Goal: Task Accomplishment & Management: Use online tool/utility

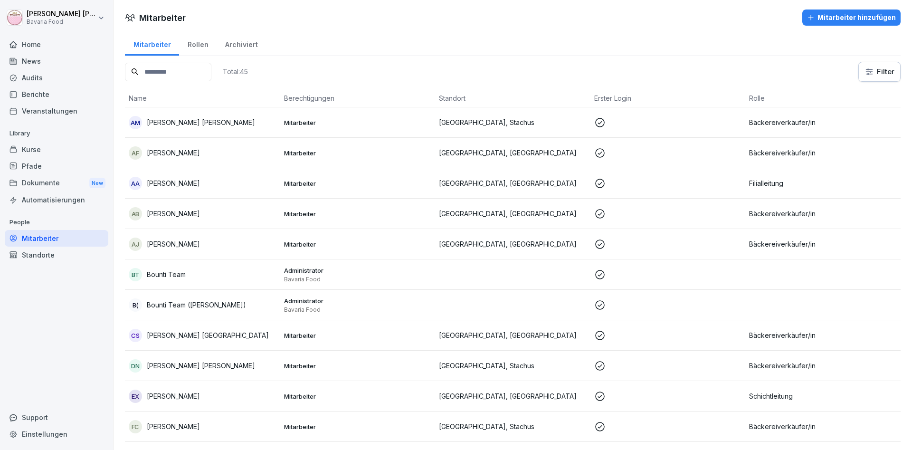
click at [45, 96] on div "Berichte" at bounding box center [57, 94] width 104 height 17
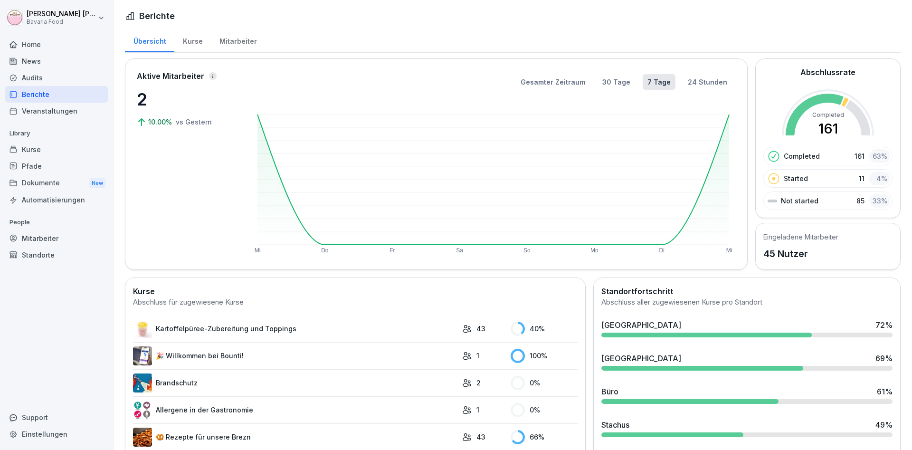
click at [230, 320] on link "Kartoffelpüree-Zubereitung und Toppings" at bounding box center [295, 328] width 324 height 19
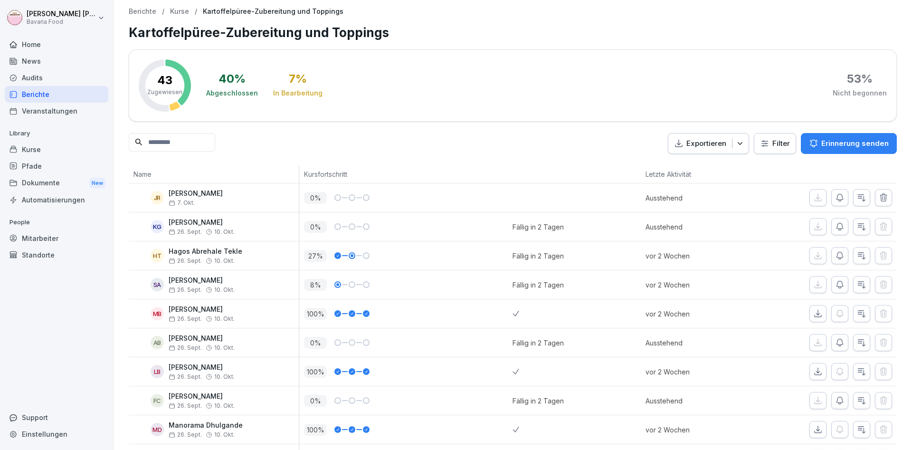
click at [37, 95] on div "Berichte" at bounding box center [57, 94] width 104 height 17
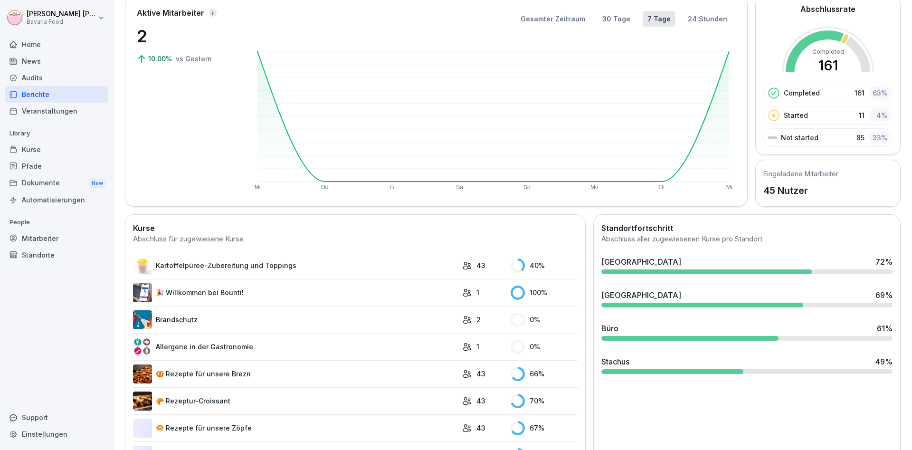
scroll to position [172, 0]
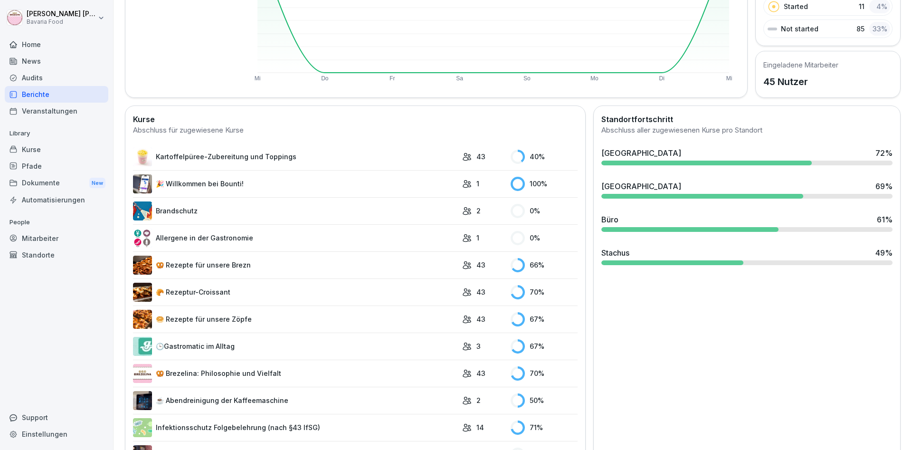
click at [205, 337] on link "🕒Gastromatic im Alltag" at bounding box center [295, 346] width 324 height 19
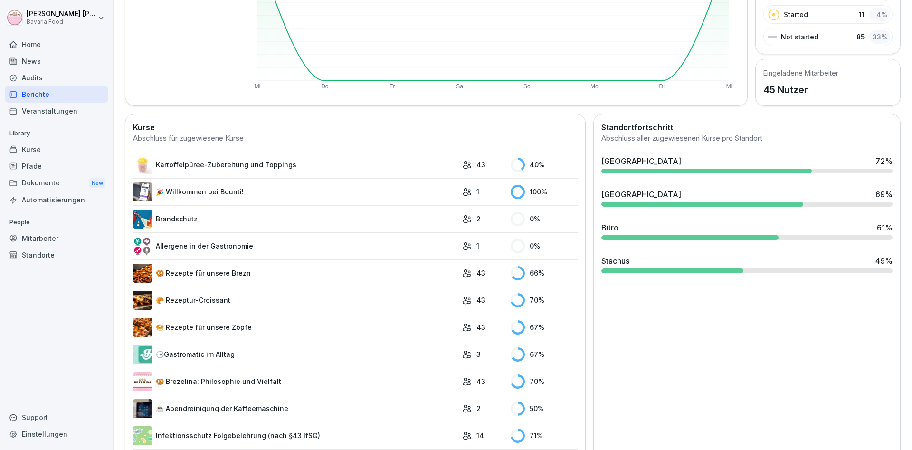
scroll to position [172, 0]
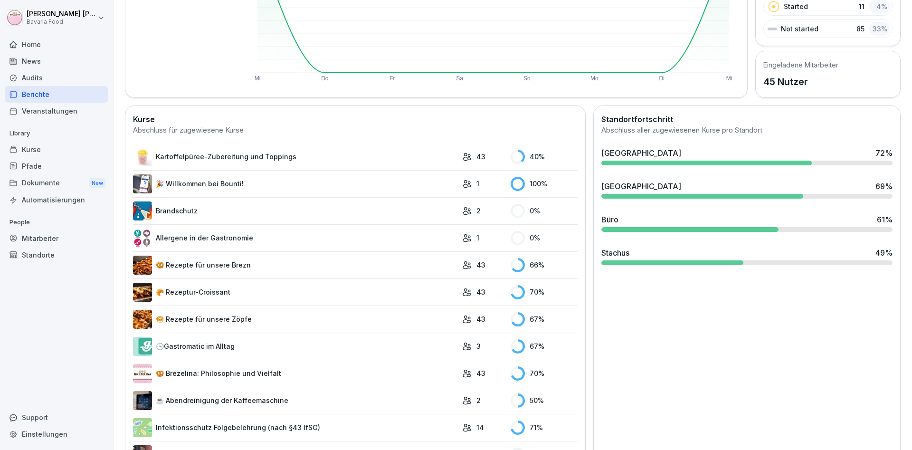
click at [228, 418] on link "Infektionsschutz Folgebelehrung (nach §43 IfSG)" at bounding box center [295, 427] width 324 height 19
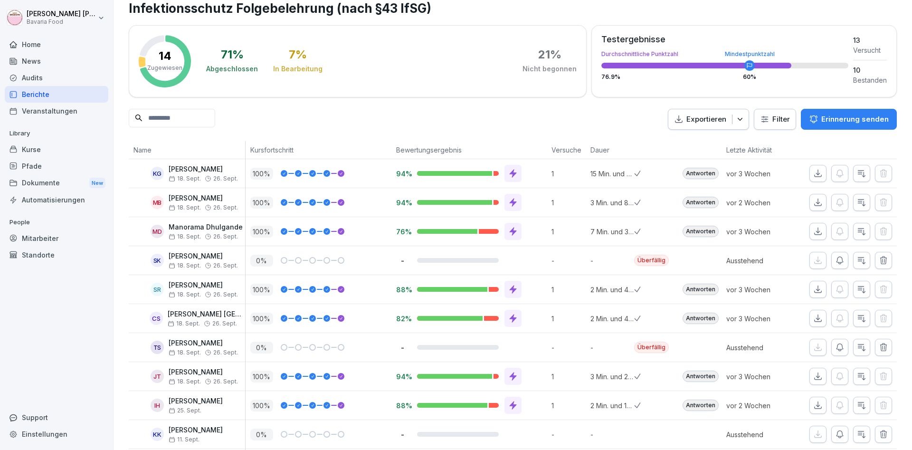
scroll to position [14, 0]
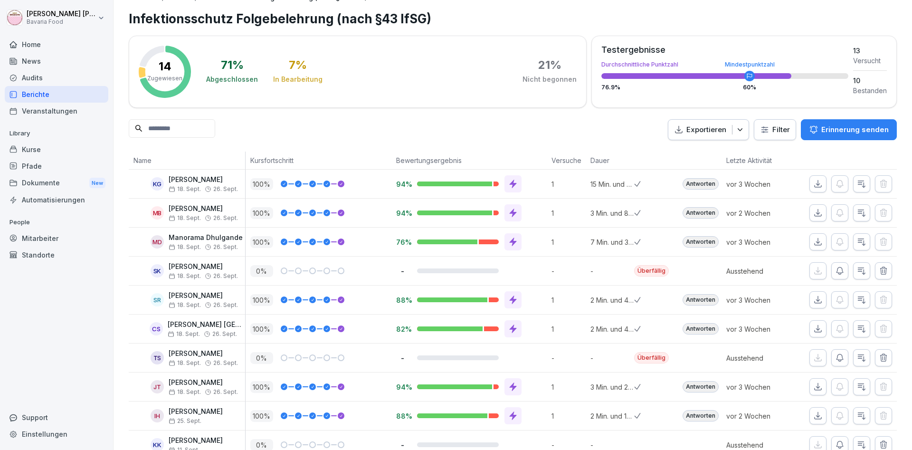
click at [844, 266] on icon "button" at bounding box center [839, 270] width 9 height 9
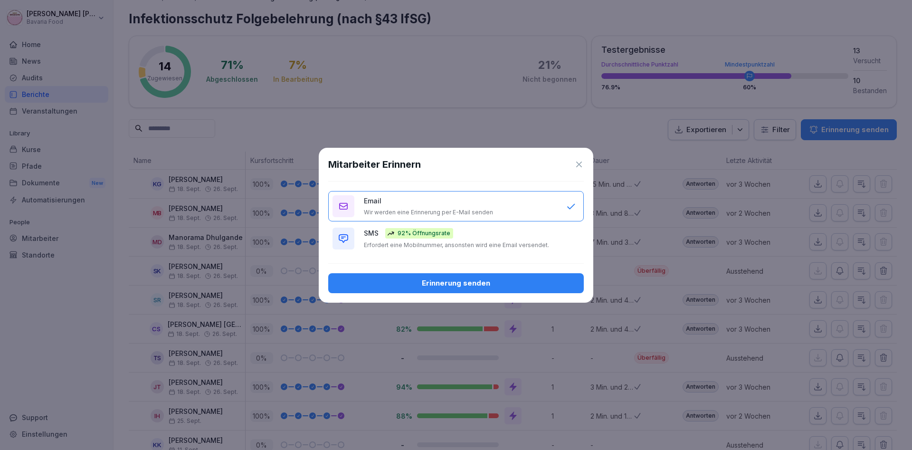
click at [441, 235] on p "92% Öffnungsrate" at bounding box center [424, 233] width 53 height 9
click at [449, 281] on div "Erinnerung senden" at bounding box center [456, 283] width 240 height 10
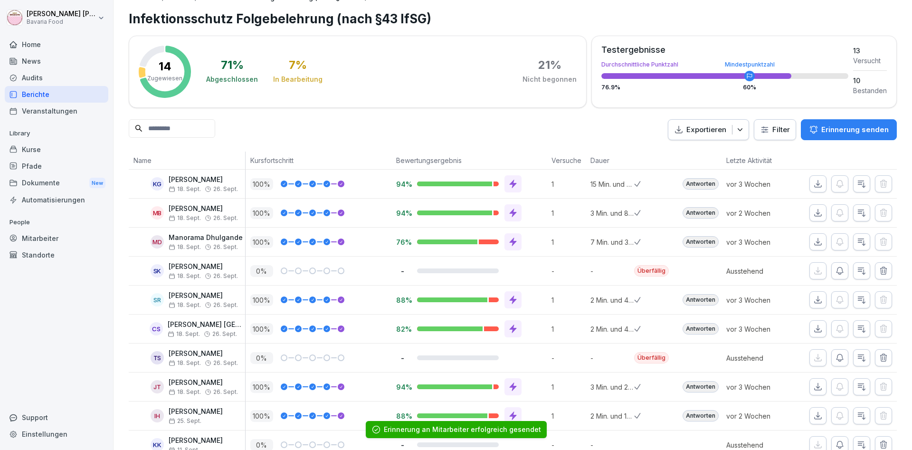
click at [840, 353] on icon "button" at bounding box center [839, 357] width 9 height 9
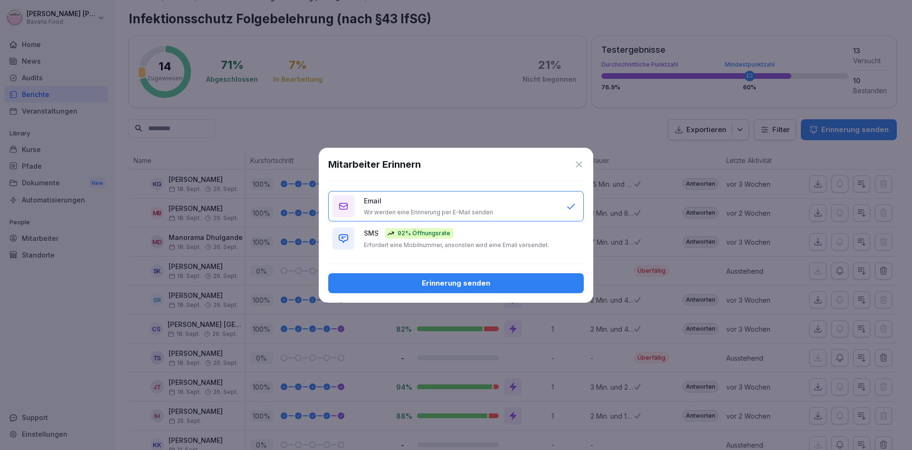
click at [491, 238] on div "SMS 92% Öffnungsrate Erfordert eine Mobilnummer, ansonsten wird eine Email vers…" at bounding box center [460, 238] width 193 height 21
click at [476, 281] on div "Erinnerung senden" at bounding box center [456, 283] width 240 height 10
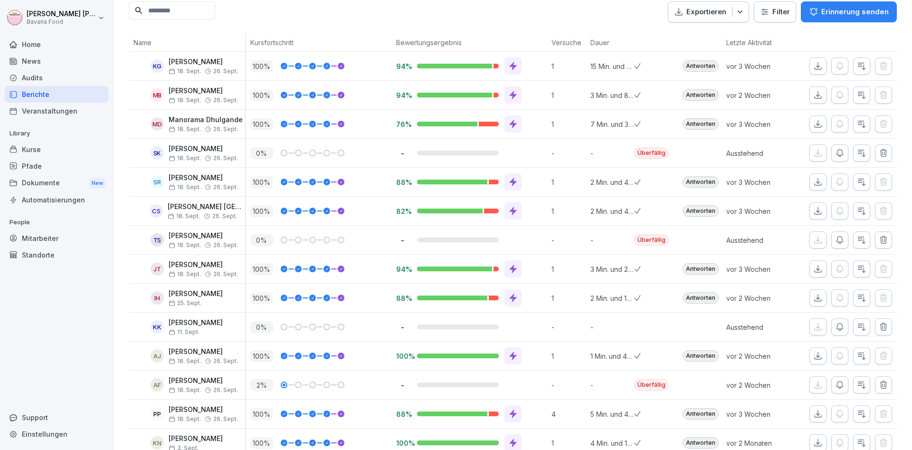
scroll to position [138, 0]
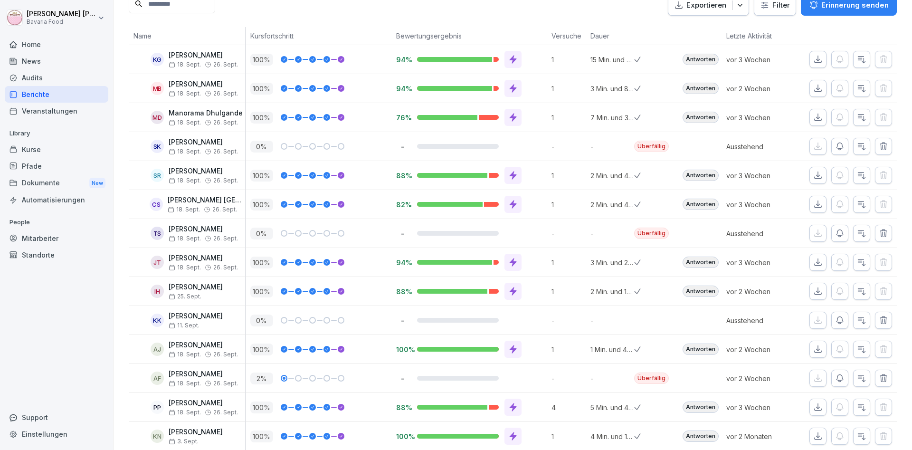
click at [843, 375] on icon "button" at bounding box center [839, 378] width 7 height 7
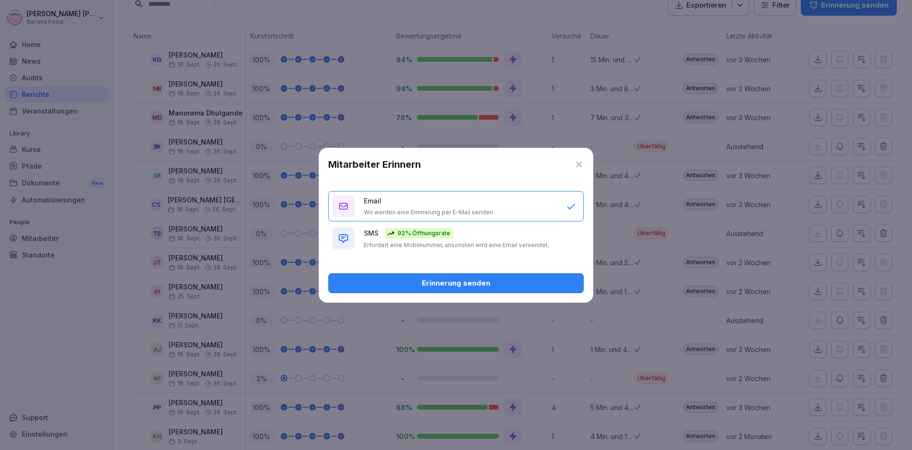
click at [471, 241] on p "Erfordert eine Mobilnummer, ansonsten wird eine Email versendet." at bounding box center [456, 245] width 185 height 8
click at [466, 282] on div "Erinnerung senden" at bounding box center [456, 283] width 240 height 10
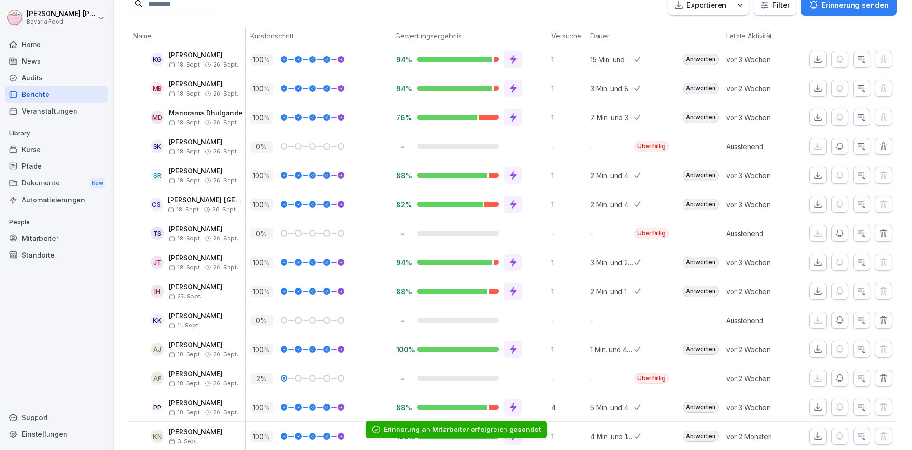
click at [28, 94] on div "Berichte" at bounding box center [57, 94] width 104 height 17
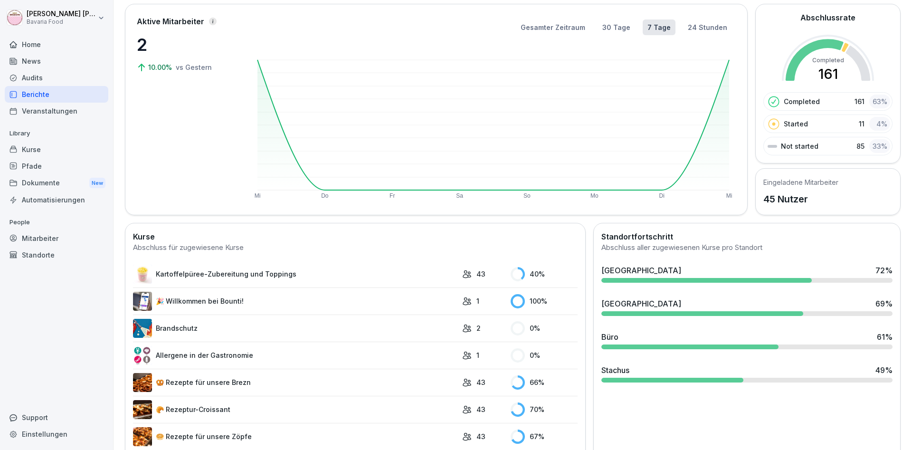
click at [200, 373] on link "🥨 Rezepte für unsere Brezn" at bounding box center [295, 382] width 324 height 19
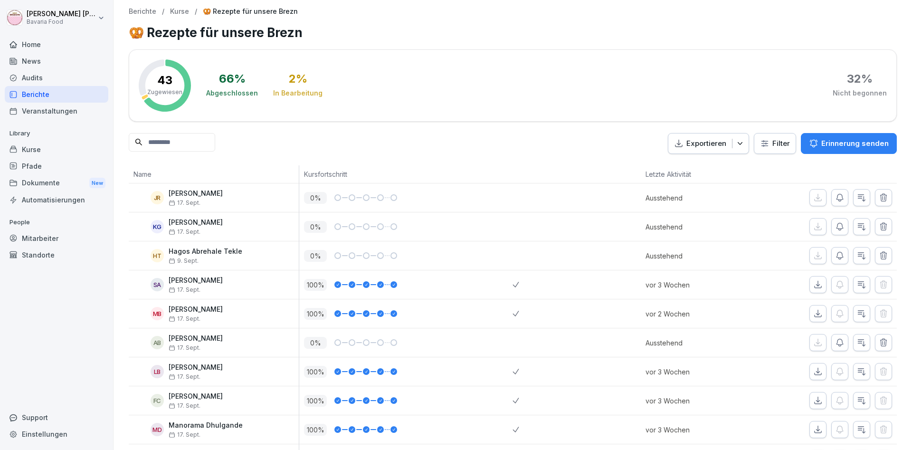
click at [843, 251] on icon "button" at bounding box center [839, 255] width 9 height 9
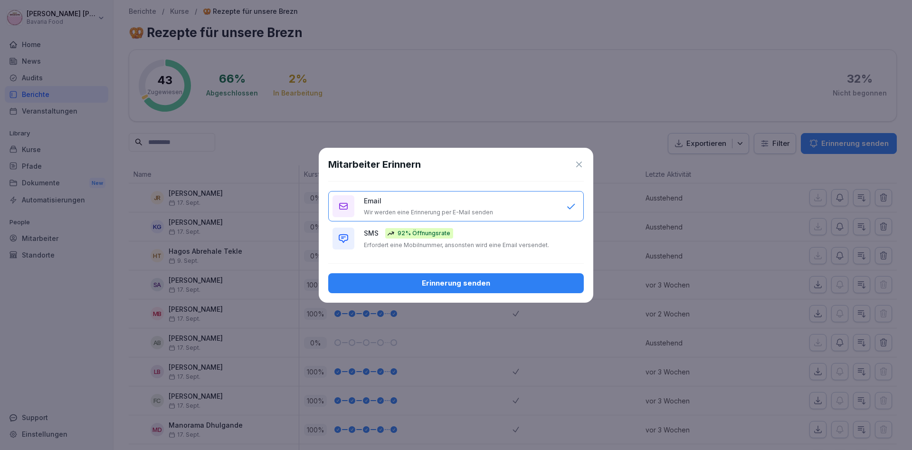
click at [506, 233] on div "SMS 92% Öffnungsrate Erfordert eine Mobilnummer, ansonsten wird eine Email vers…" at bounding box center [460, 238] width 193 height 21
click at [467, 285] on div "Erinnerung senden" at bounding box center [456, 283] width 240 height 10
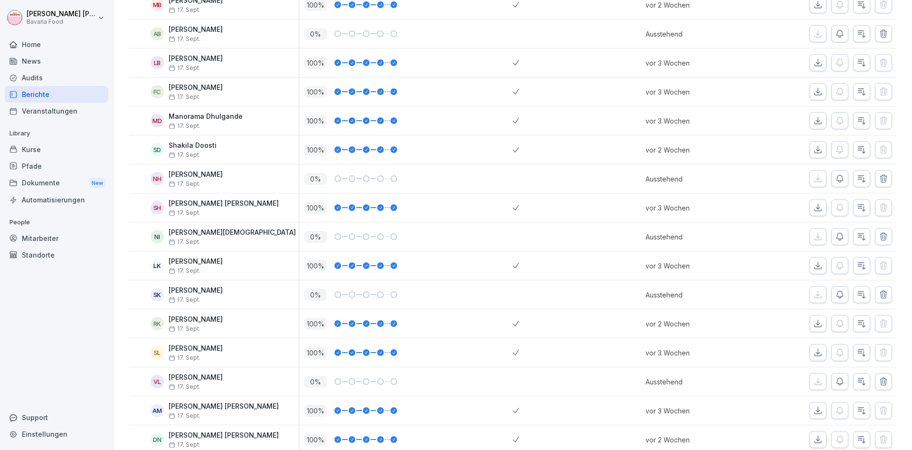
scroll to position [321, 0]
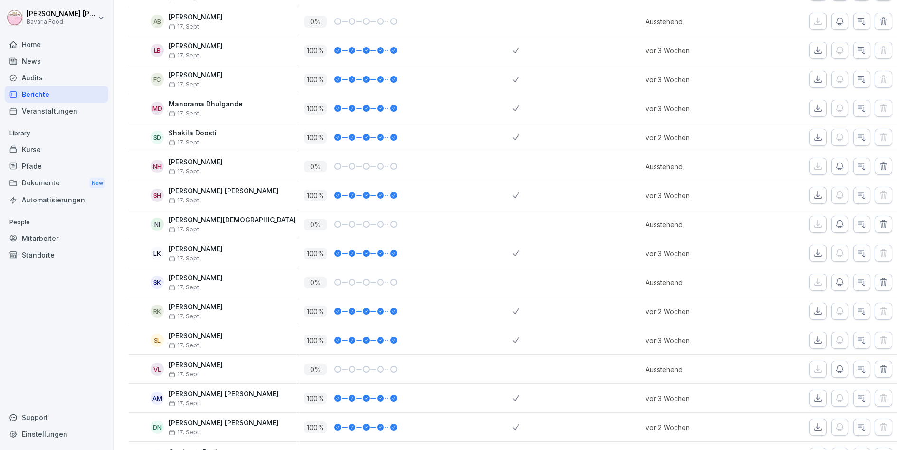
click at [844, 219] on icon "button" at bounding box center [839, 223] width 9 height 9
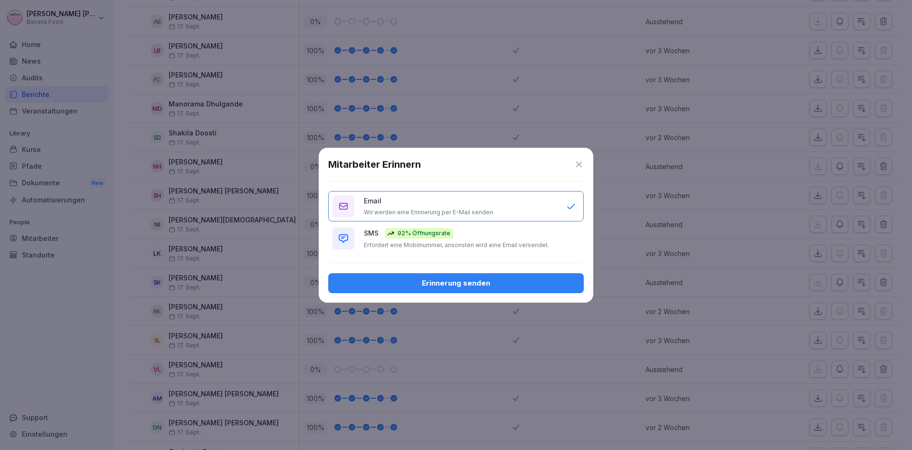
click at [487, 241] on p "Erfordert eine Mobilnummer, ansonsten wird eine Email versendet." at bounding box center [456, 245] width 185 height 8
click at [460, 285] on div "Erinnerung senden" at bounding box center [456, 283] width 240 height 10
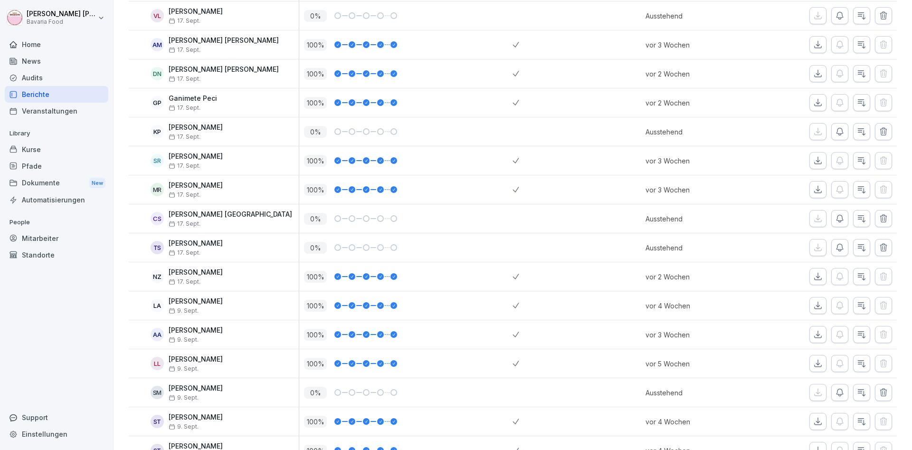
scroll to position [677, 0]
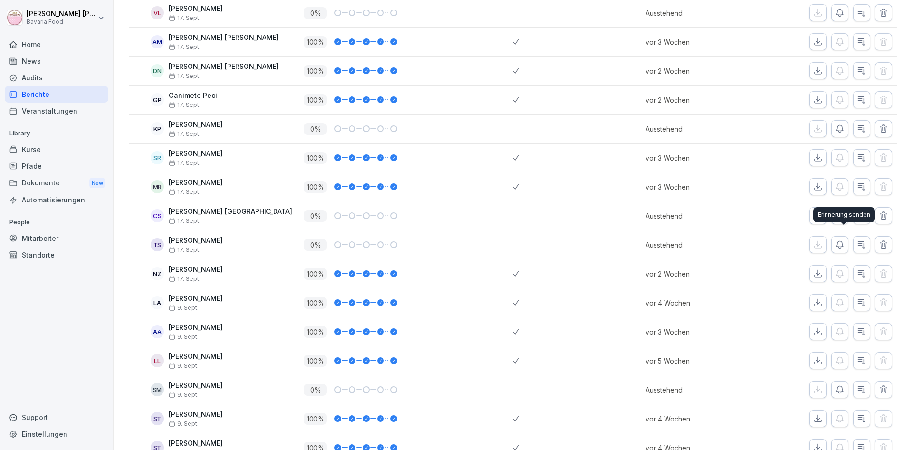
click at [843, 240] on icon "button" at bounding box center [839, 244] width 9 height 9
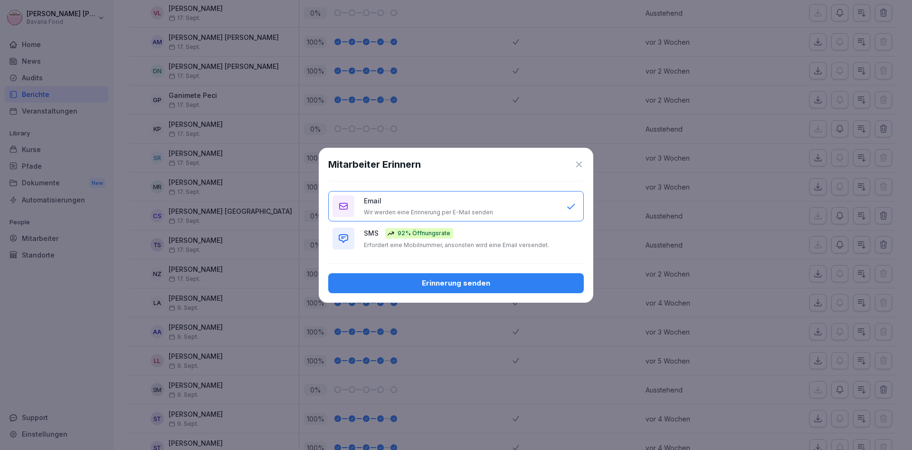
click at [499, 247] on p "Erfordert eine Mobilnummer, ansonsten wird eine Email versendet." at bounding box center [456, 245] width 185 height 8
click at [475, 284] on div "Erinnerung senden" at bounding box center [456, 283] width 240 height 10
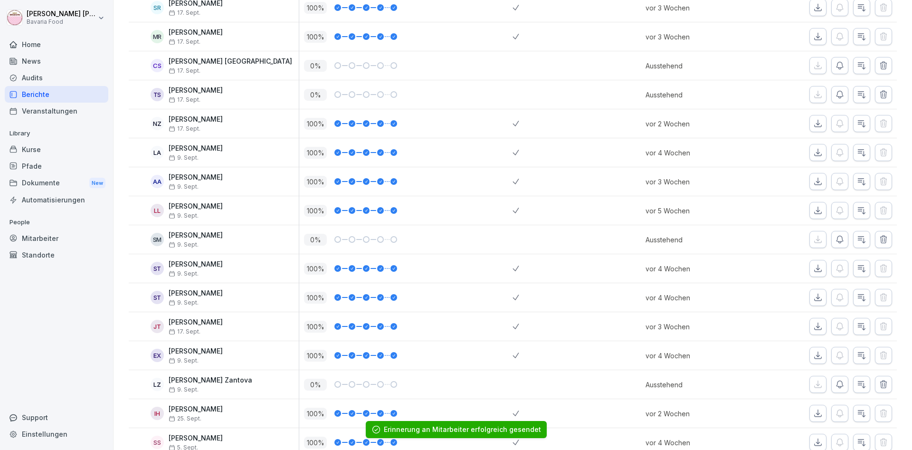
scroll to position [832, 0]
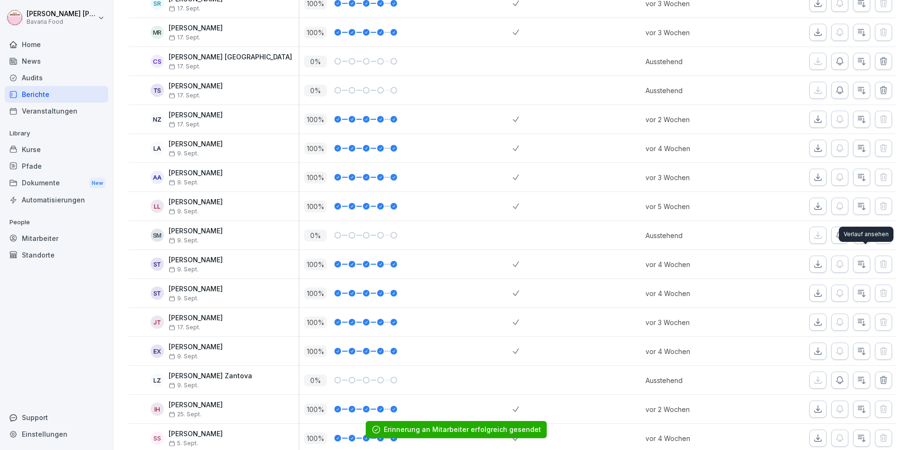
click at [844, 229] on div "Verlauf ansehen Verlauf ansehen" at bounding box center [866, 234] width 55 height 15
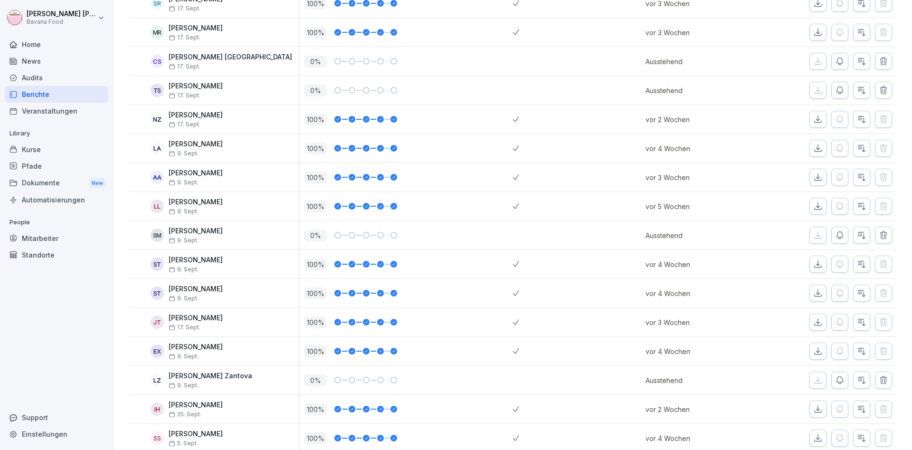
click at [840, 230] on icon "button" at bounding box center [839, 234] width 9 height 9
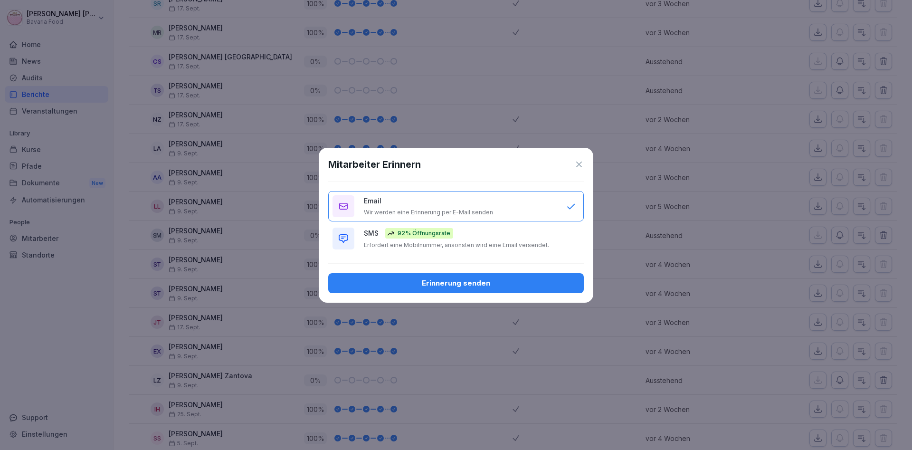
click at [506, 238] on div "SMS 92% Öffnungsrate Erfordert eine Mobilnummer, ansonsten wird eine Email vers…" at bounding box center [460, 238] width 193 height 21
click at [469, 282] on div "Erinnerung senden" at bounding box center [456, 283] width 240 height 10
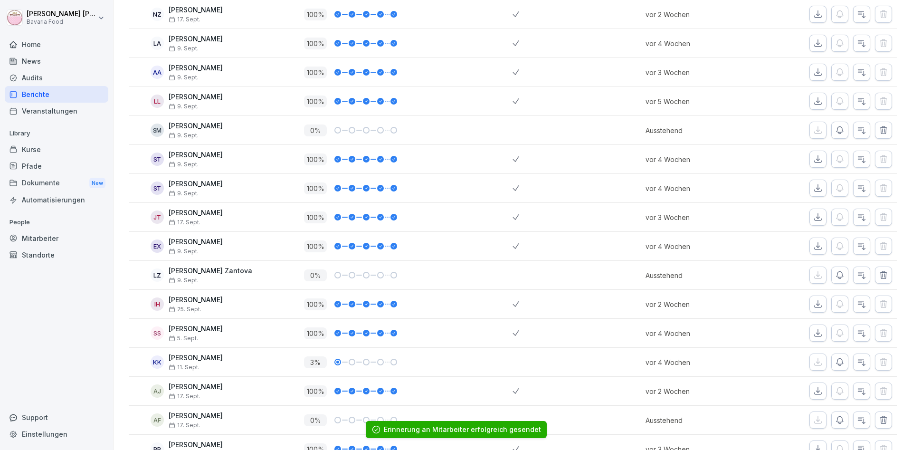
scroll to position [939, 0]
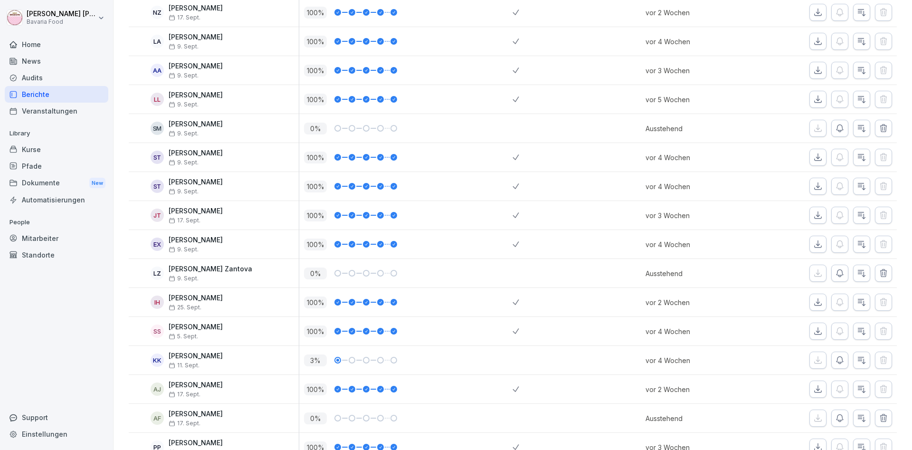
click at [842, 268] on icon "button" at bounding box center [839, 272] width 9 height 9
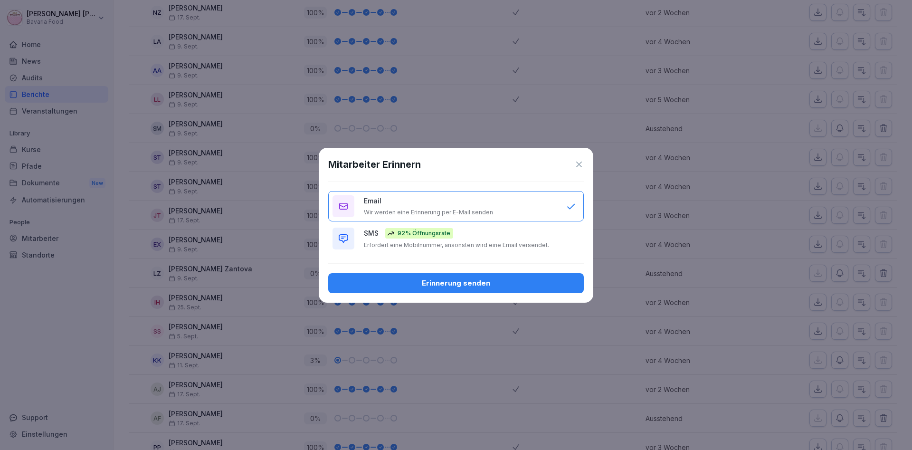
click at [512, 245] on p "Erfordert eine Mobilnummer, ansonsten wird eine Email versendet." at bounding box center [456, 245] width 185 height 8
drag, startPoint x: 481, startPoint y: 281, endPoint x: 544, endPoint y: 291, distance: 64.0
click at [483, 281] on div "Erinnerung senden" at bounding box center [456, 283] width 240 height 10
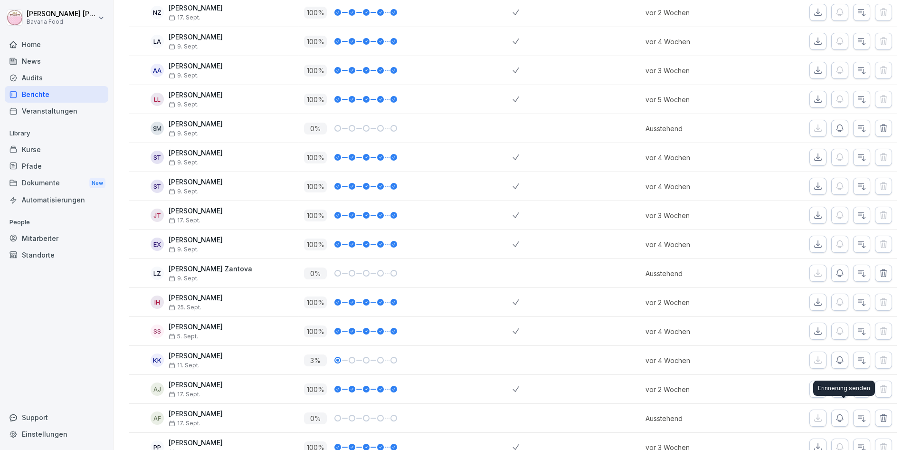
click at [843, 413] on icon "button" at bounding box center [839, 417] width 9 height 9
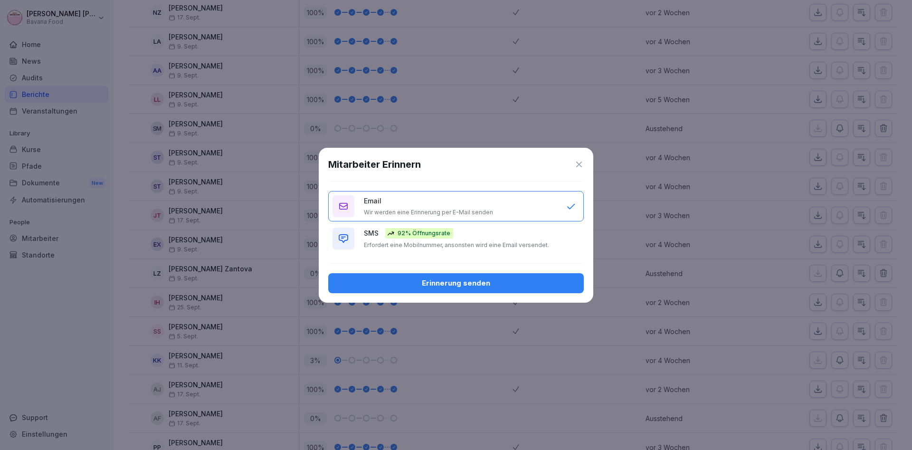
drag, startPoint x: 512, startPoint y: 245, endPoint x: 509, endPoint y: 268, distance: 24.0
click at [512, 245] on p "Erfordert eine Mobilnummer, ansonsten wird eine Email versendet." at bounding box center [456, 245] width 185 height 8
click at [505, 281] on div "Erinnerung senden" at bounding box center [456, 283] width 240 height 10
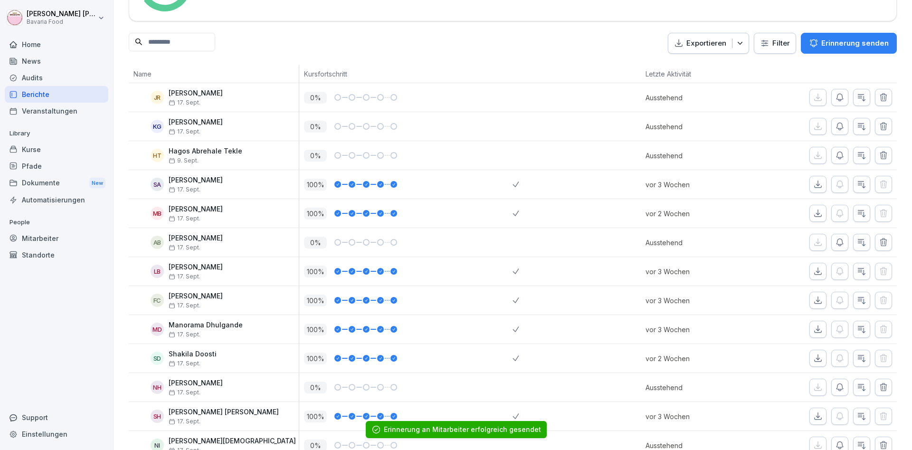
scroll to position [0, 0]
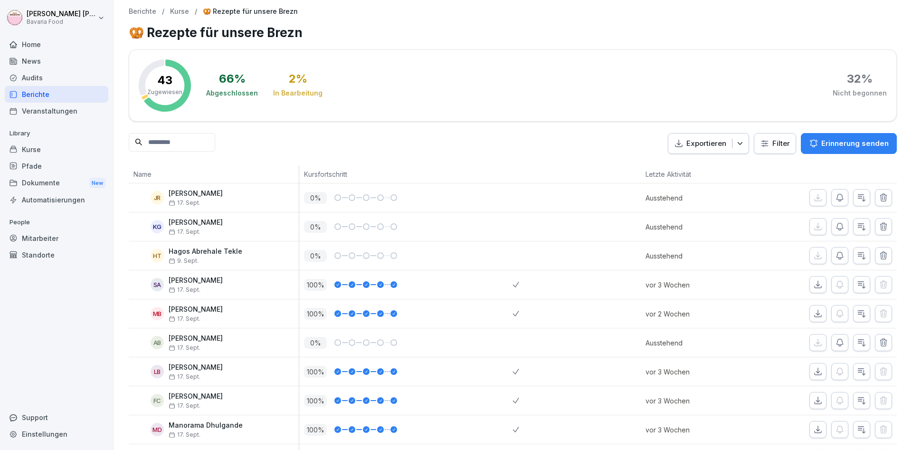
click at [28, 95] on div "Berichte" at bounding box center [57, 94] width 104 height 17
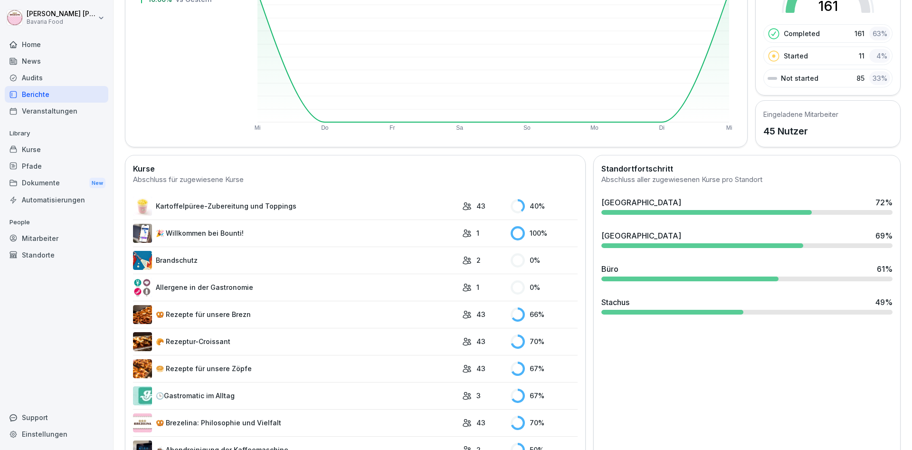
scroll to position [172, 0]
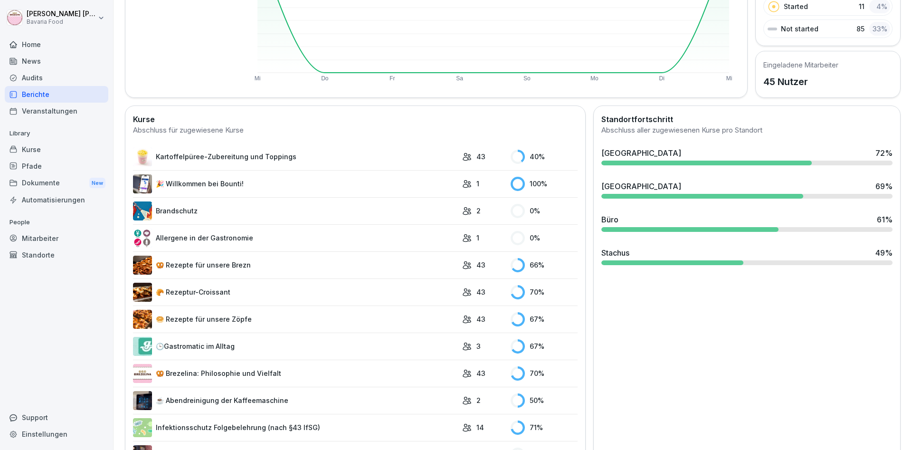
click at [183, 283] on link "🥐 Rezeptur-Croissant" at bounding box center [295, 292] width 324 height 19
